Goal: Obtain resource: Obtain resource

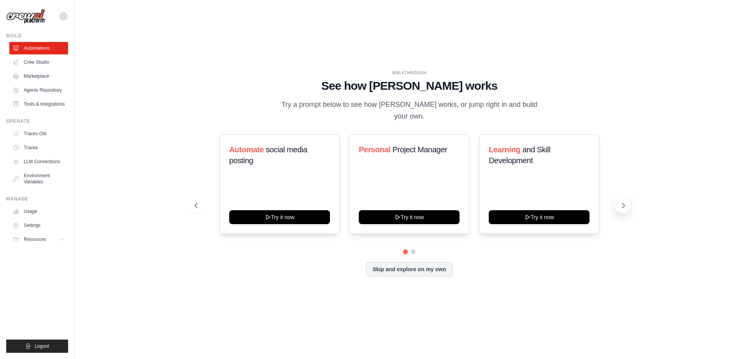
click at [620, 203] on icon at bounding box center [623, 206] width 8 height 8
click at [37, 77] on link "Marketplace" at bounding box center [39, 76] width 59 height 12
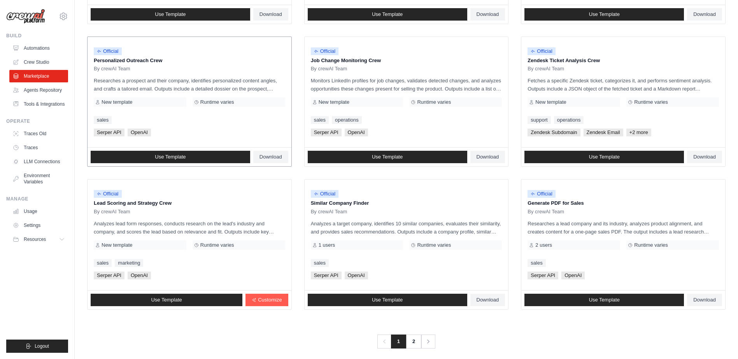
scroll to position [361, 0]
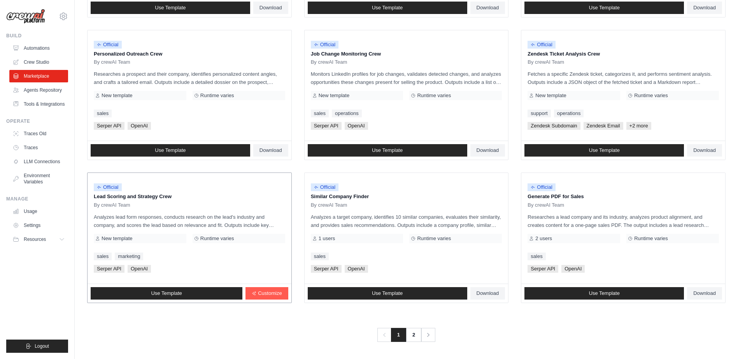
drag, startPoint x: 166, startPoint y: 207, endPoint x: 167, endPoint y: 235, distance: 27.3
click at [167, 235] on div "Official Lead Scoring and Strategy Crew By crewAI Team Analyzes lead form respo…" at bounding box center [190, 228] width 204 height 111
click at [194, 258] on div "sales marketing" at bounding box center [189, 257] width 191 height 8
click at [410, 328] on link "2" at bounding box center [415, 335] width 16 height 14
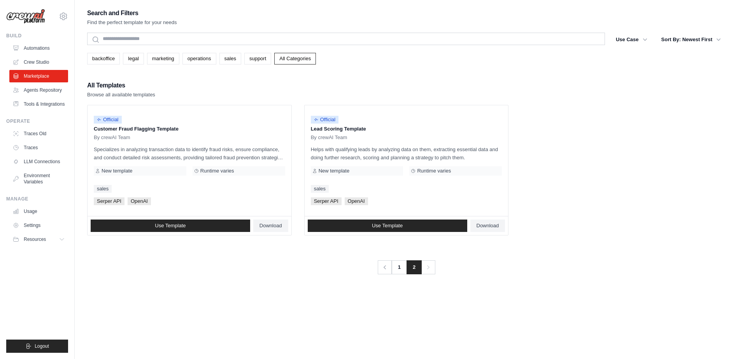
click at [225, 75] on div "Search and Filters Find the perfect template for your needs Search Use Case bac…" at bounding box center [406, 141] width 638 height 267
